Goal: Transaction & Acquisition: Book appointment/travel/reservation

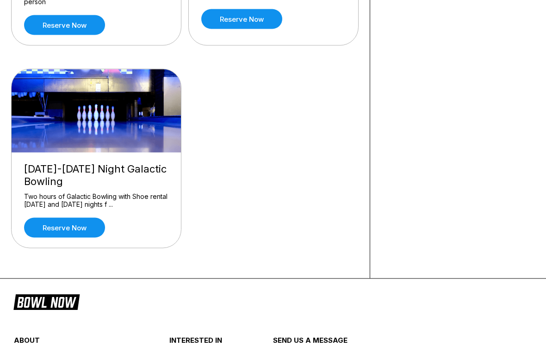
scroll to position [234, 0]
click at [95, 226] on link "Reserve now" at bounding box center [64, 227] width 81 height 20
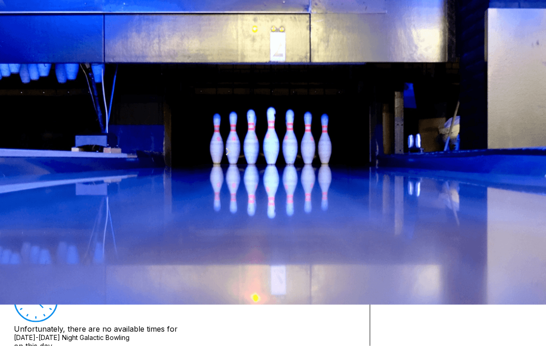
scroll to position [42, 0]
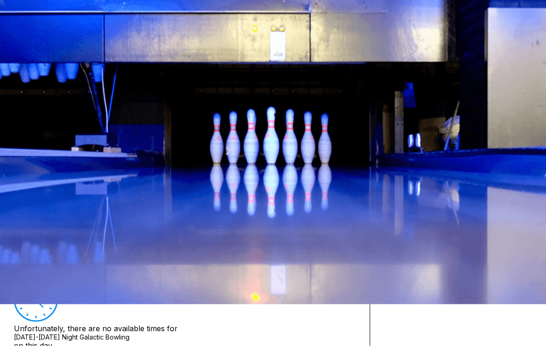
click at [80, 93] on button at bounding box center [86, 88] width 12 height 10
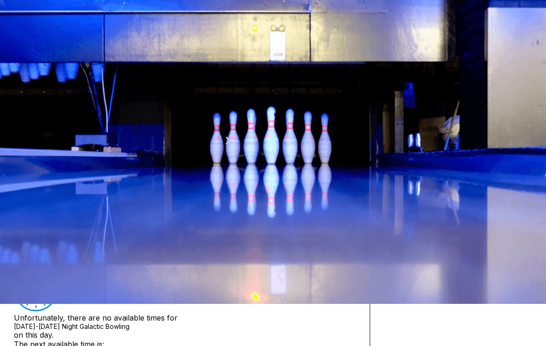
click at [92, 82] on button at bounding box center [98, 77] width 12 height 10
type input "*"
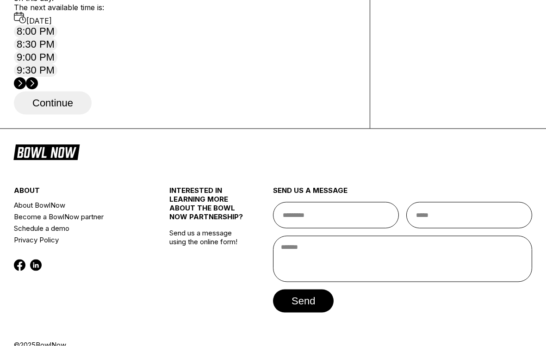
scroll to position [379, 0]
click at [29, 77] on div "8:00 PM 8:30 PM 9:00 PM 9:30 PM" at bounding box center [182, 51] width 342 height 52
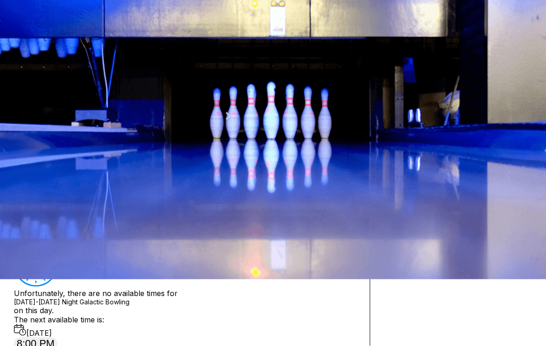
scroll to position [0, 0]
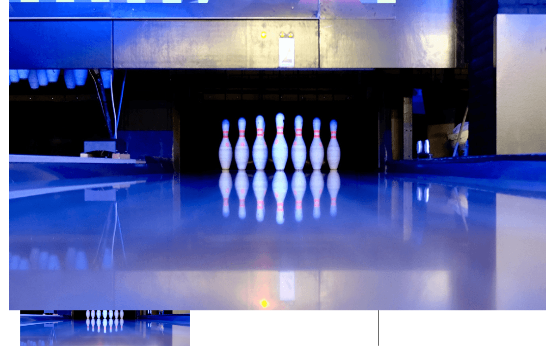
scroll to position [36, 0]
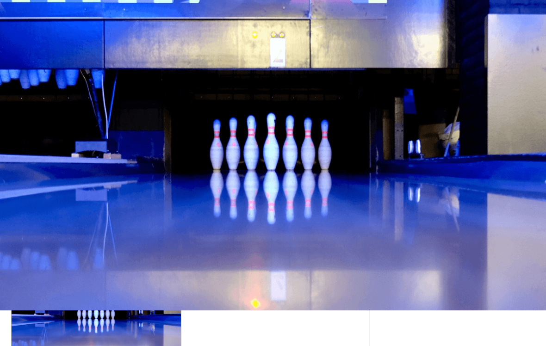
click at [85, 226] on link "Reserve now" at bounding box center [64, 223] width 81 height 20
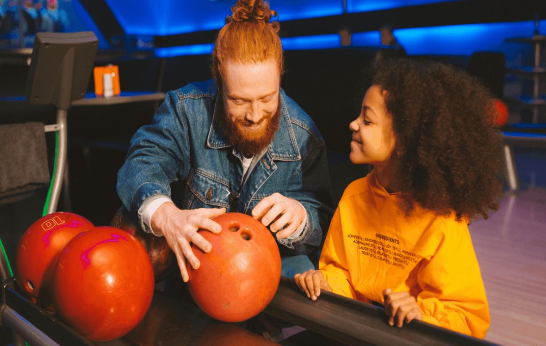
click at [80, 134] on button at bounding box center [86, 129] width 12 height 10
click at [92, 124] on button at bounding box center [98, 119] width 12 height 10
type input "*"
